Goal: Task Accomplishment & Management: Manage account settings

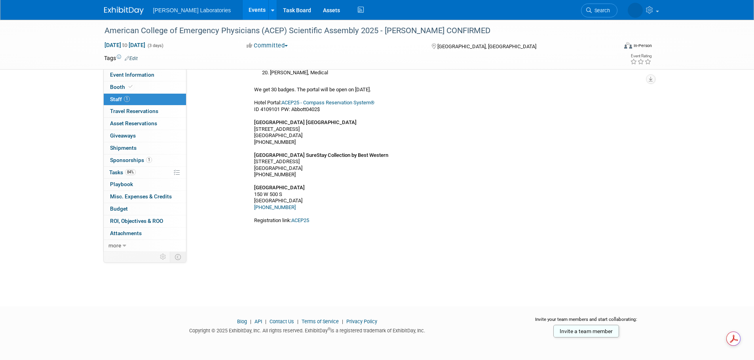
click at [242, 11] on link "Events" at bounding box center [256, 10] width 29 height 20
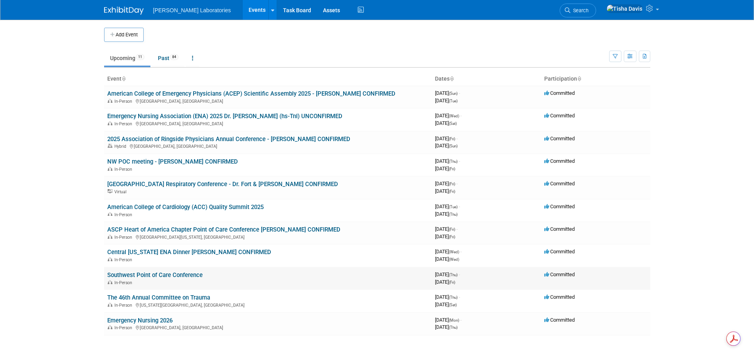
click at [161, 274] on link "Southwest Point of Care Conference" at bounding box center [154, 275] width 95 height 7
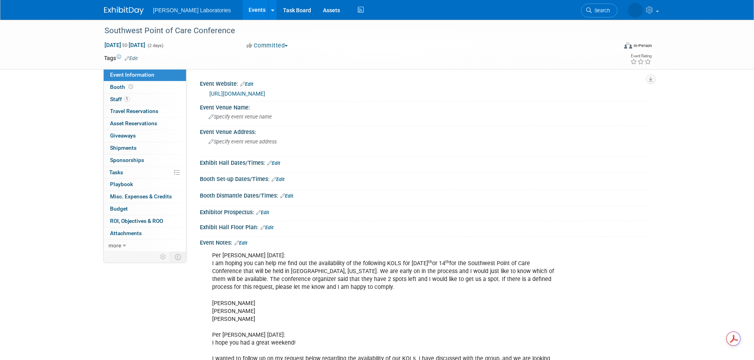
click at [243, 241] on link "Edit" at bounding box center [240, 244] width 13 height 6
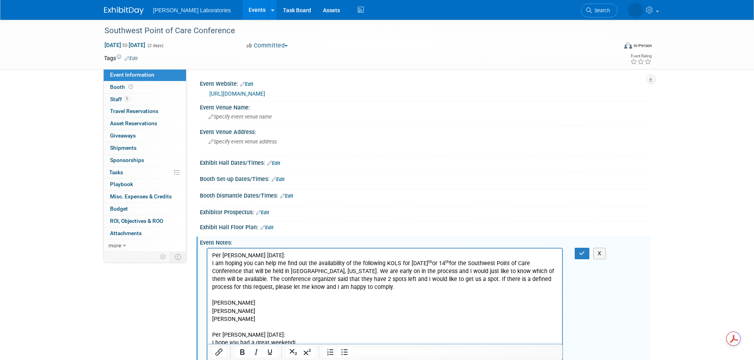
scroll to position [155, 0]
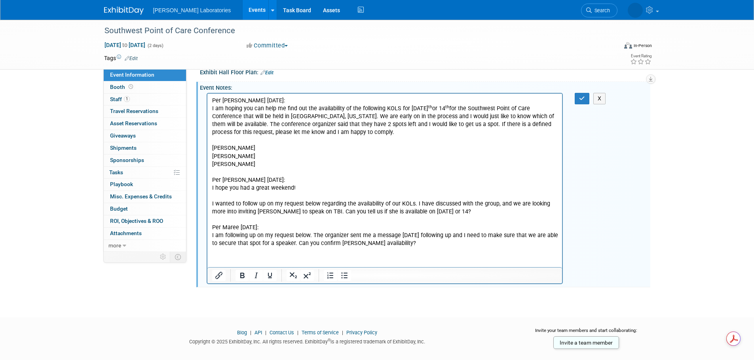
click at [436, 246] on p "Per Maree Atchley 8/4/25: I am hoping you can help me find out the availability…" at bounding box center [385, 172] width 346 height 151
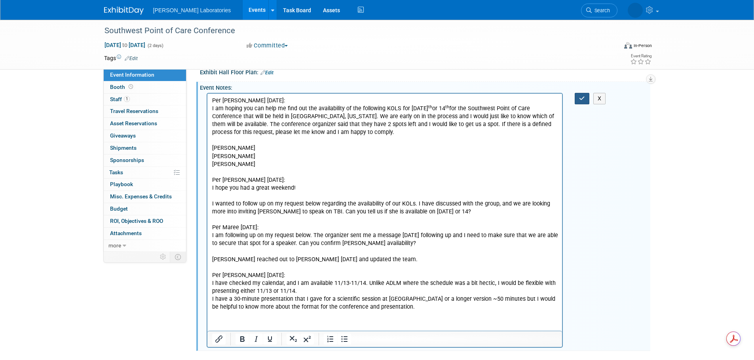
click at [583, 101] on icon "button" at bounding box center [582, 99] width 6 height 6
